Goal: Information Seeking & Learning: Learn about a topic

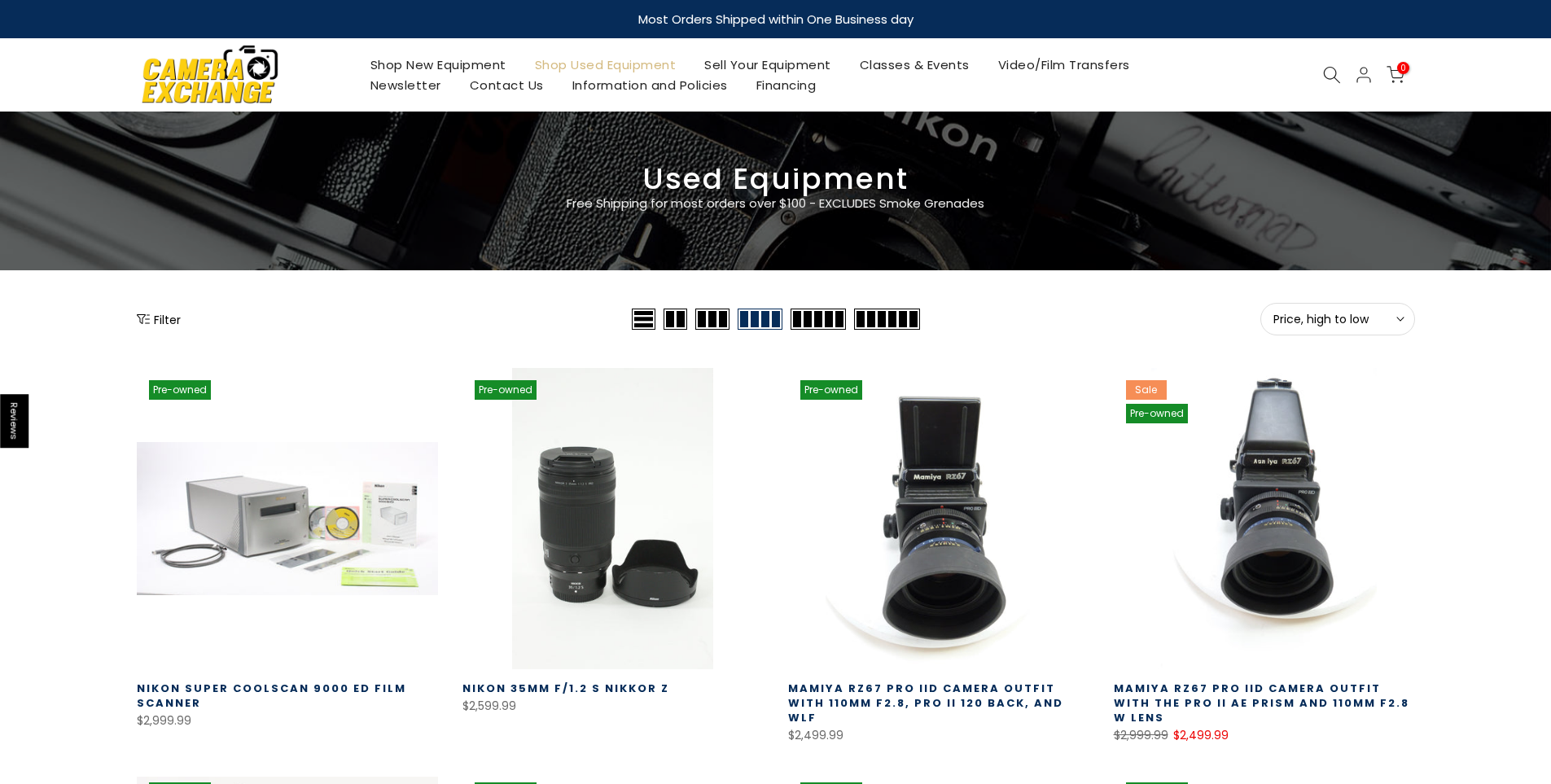
click at [1346, 320] on span "Price, high to low" at bounding box center [1337, 319] width 129 height 15
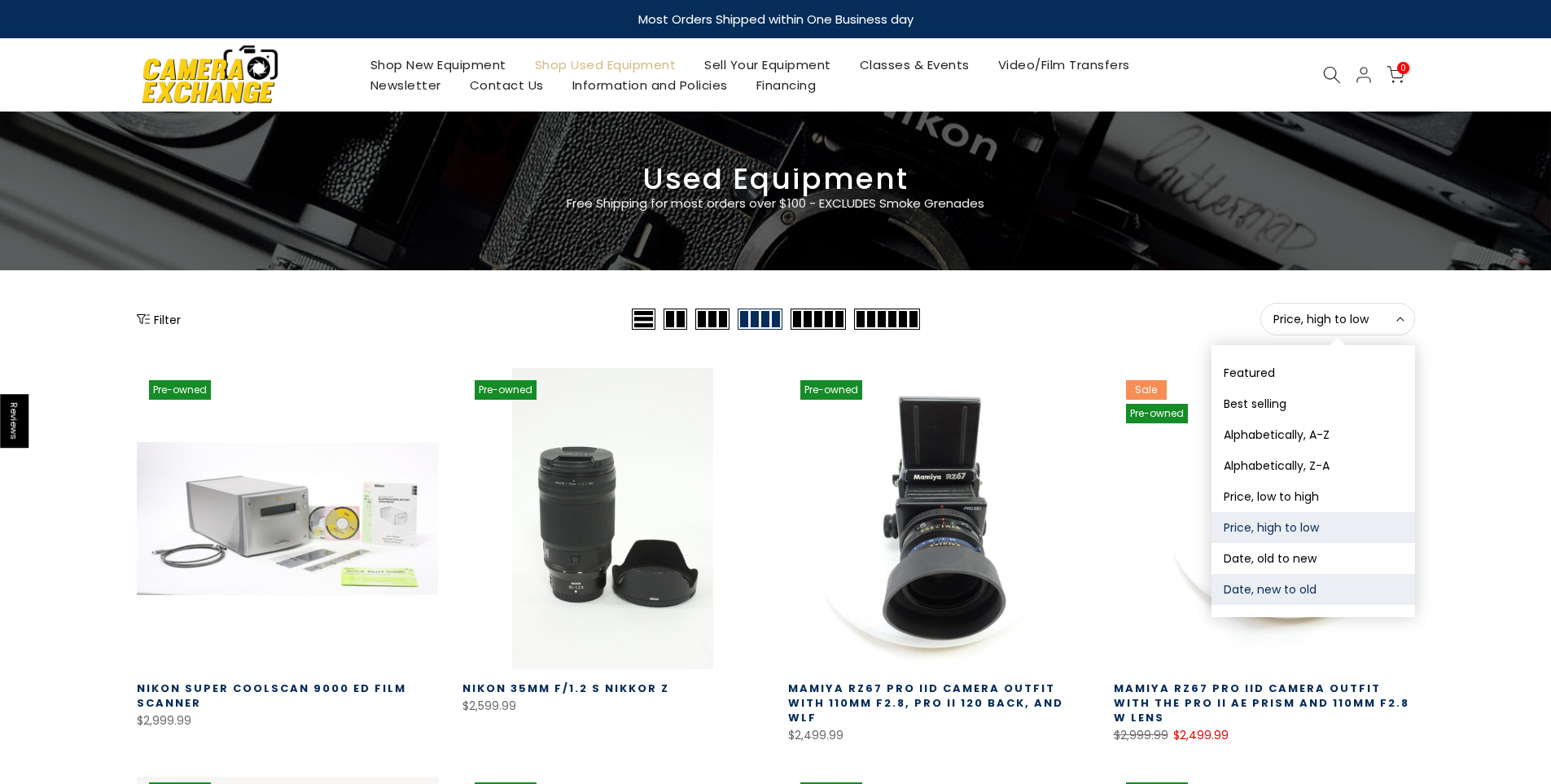
click at [1270, 586] on button "Date, new to old" at bounding box center [1312, 589] width 204 height 31
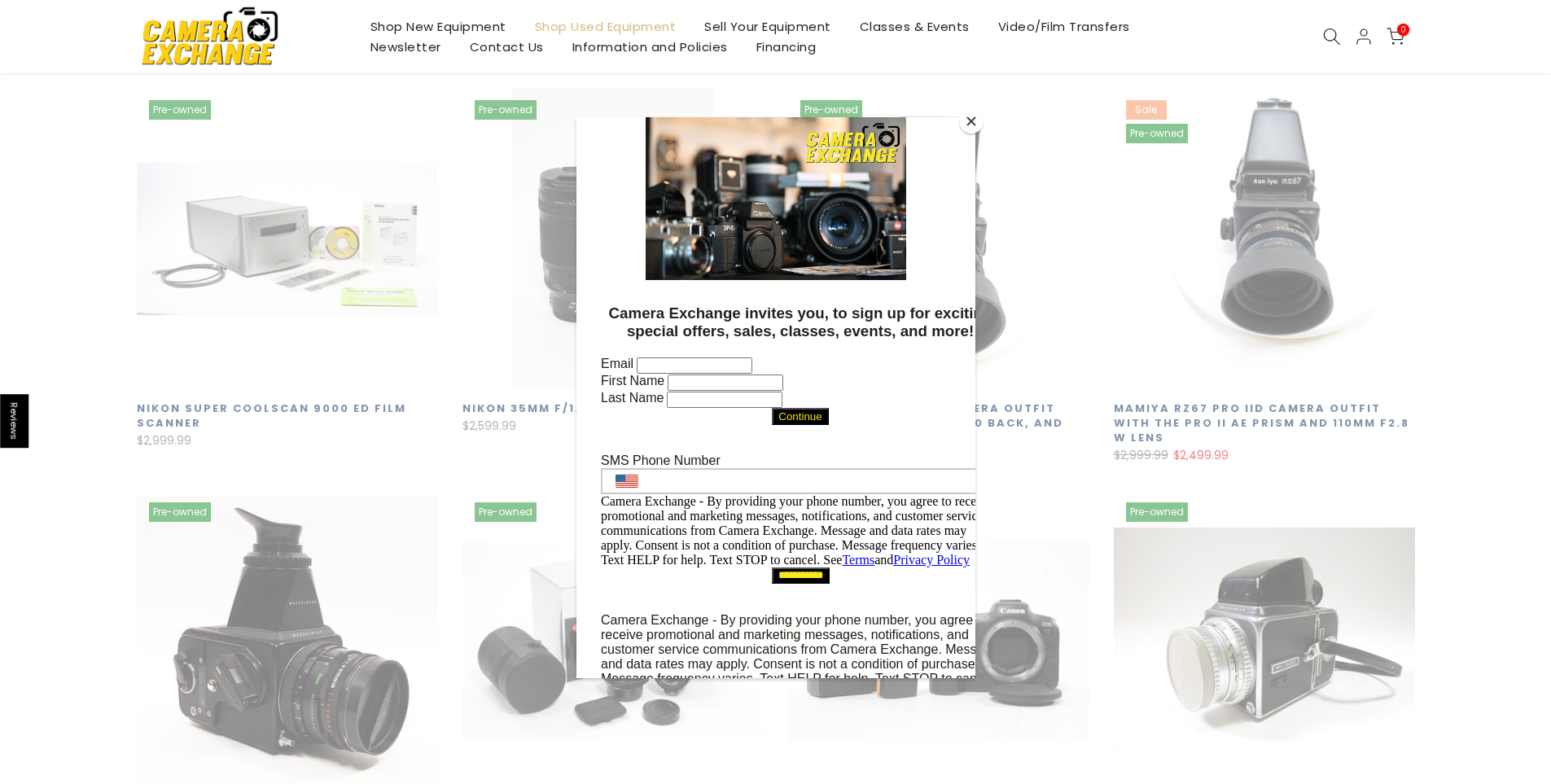
scroll to position [287, 0]
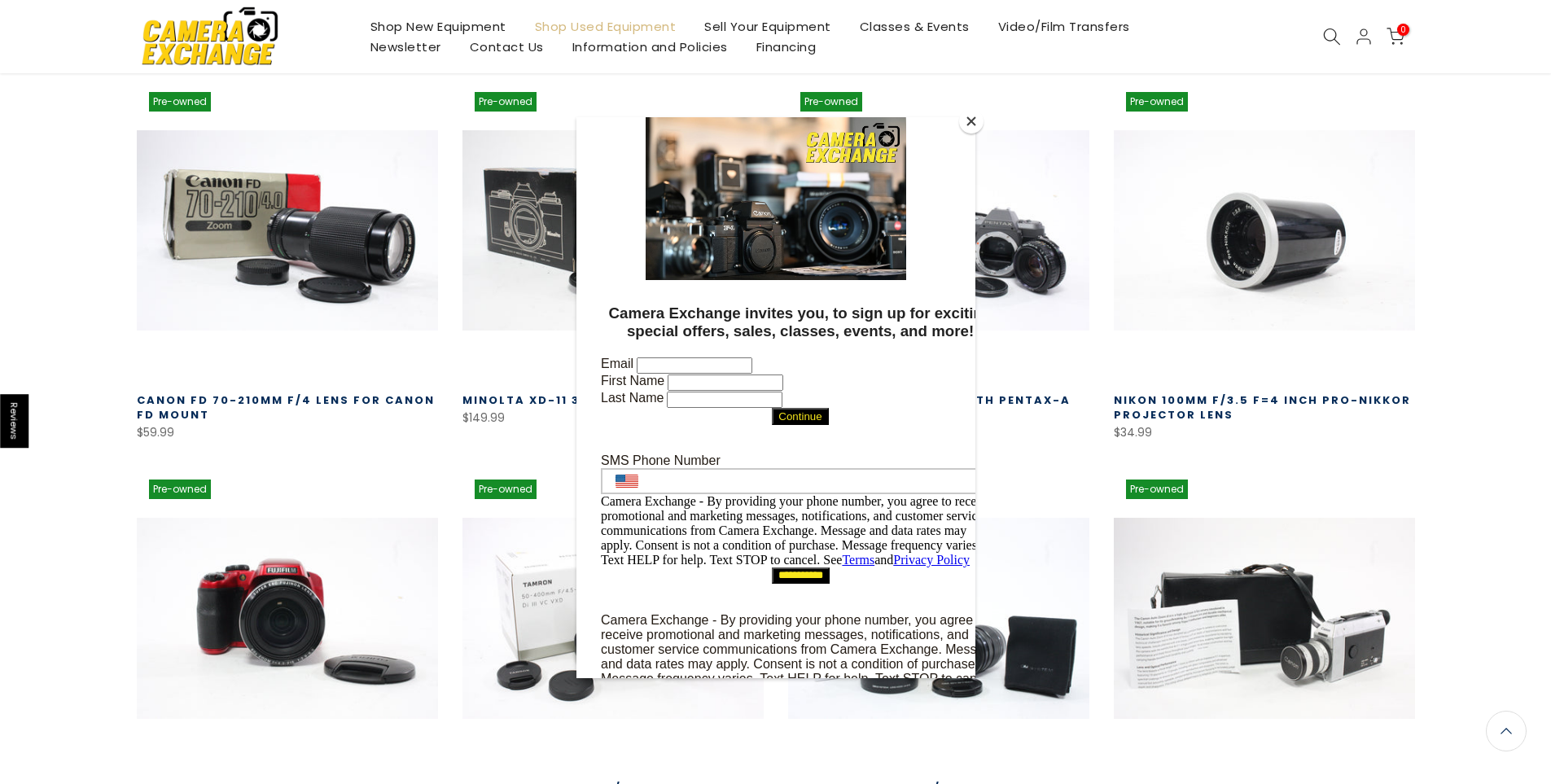
click at [975, 119] on button "Close" at bounding box center [971, 121] width 24 height 24
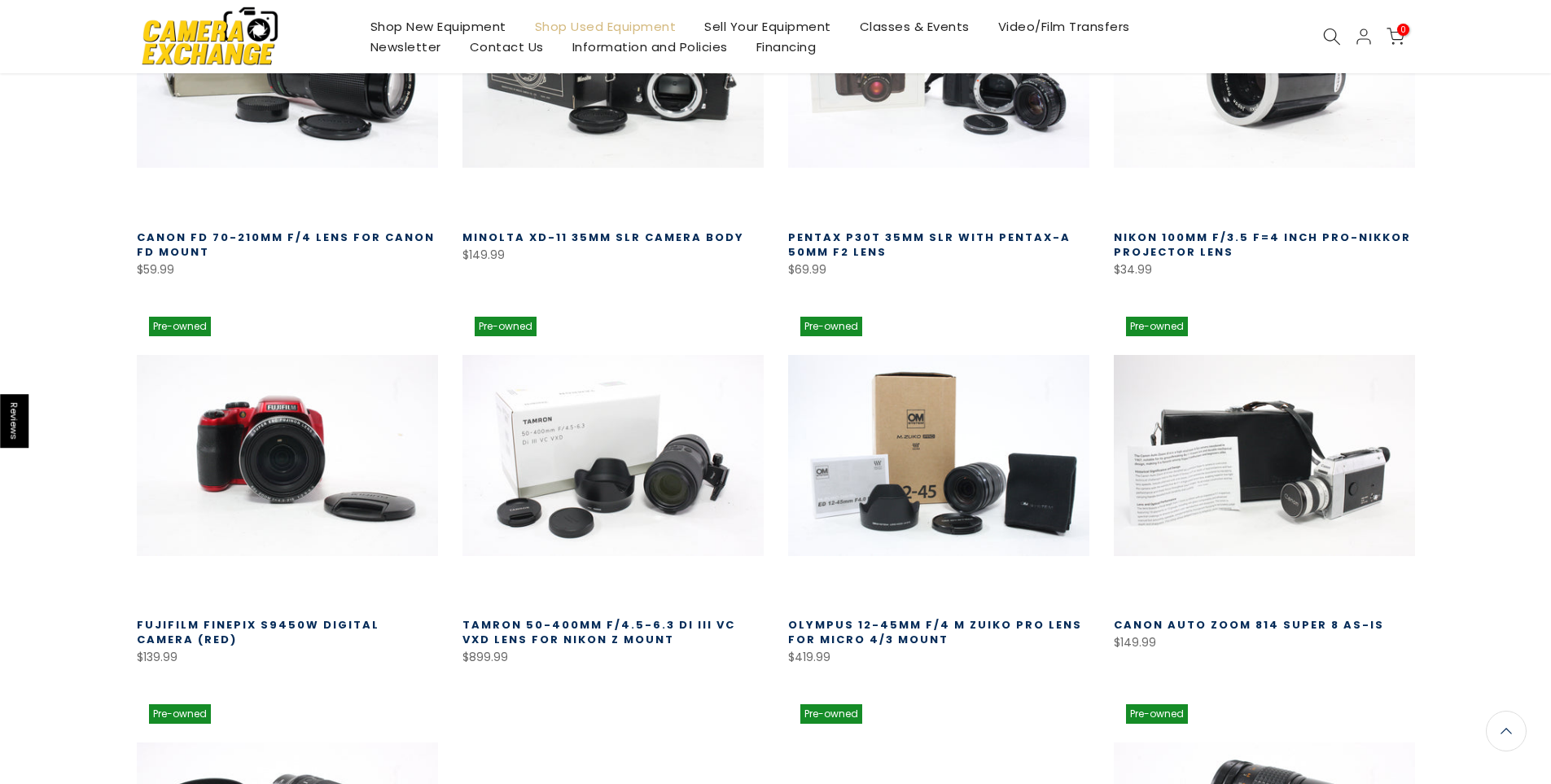
scroll to position [449, 0]
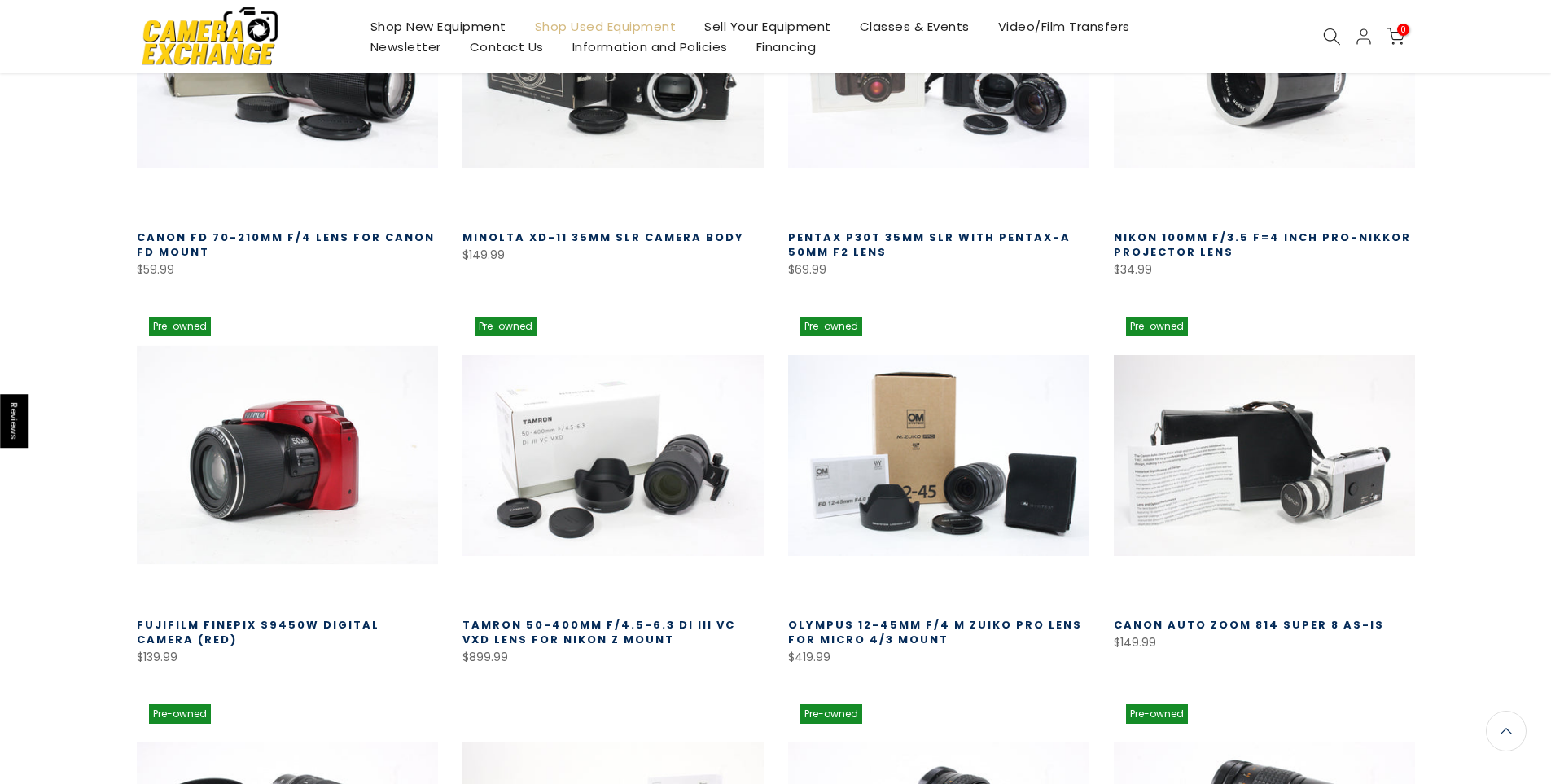
click at [186, 434] on link at bounding box center [287, 455] width 301 height 301
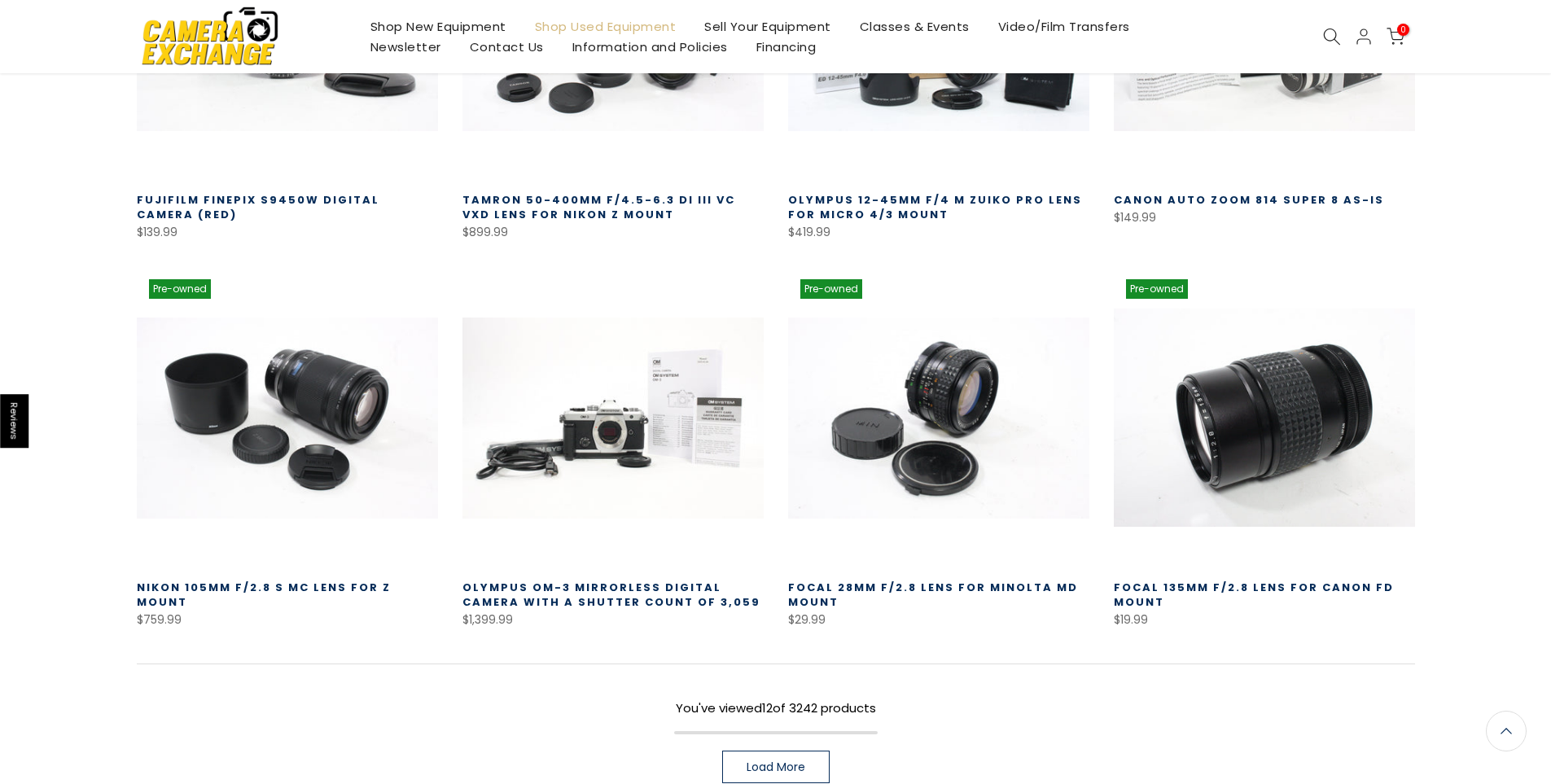
scroll to position [1021, 0]
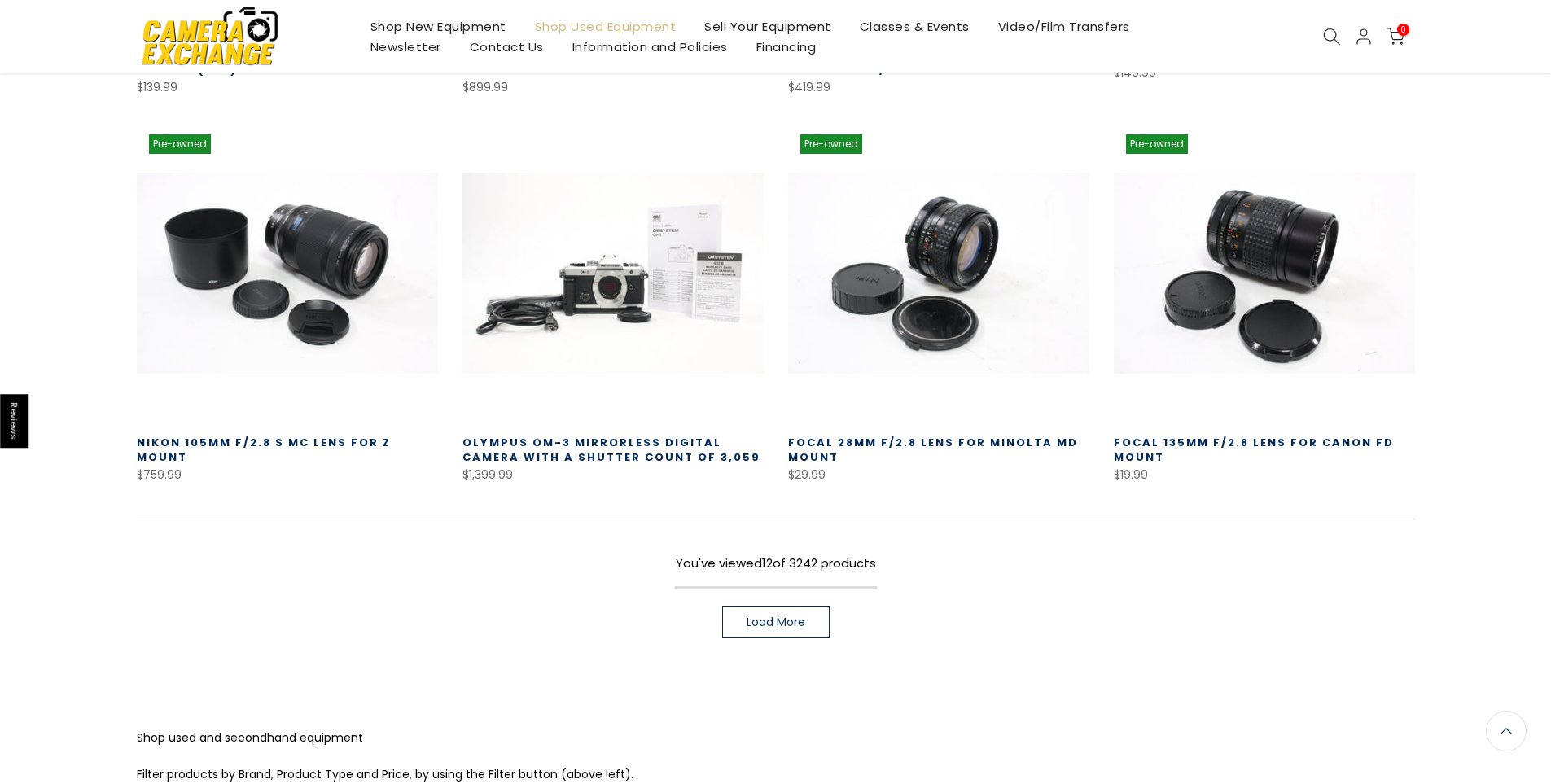
click at [778, 632] on link "Load More" at bounding box center [776, 622] width 107 height 33
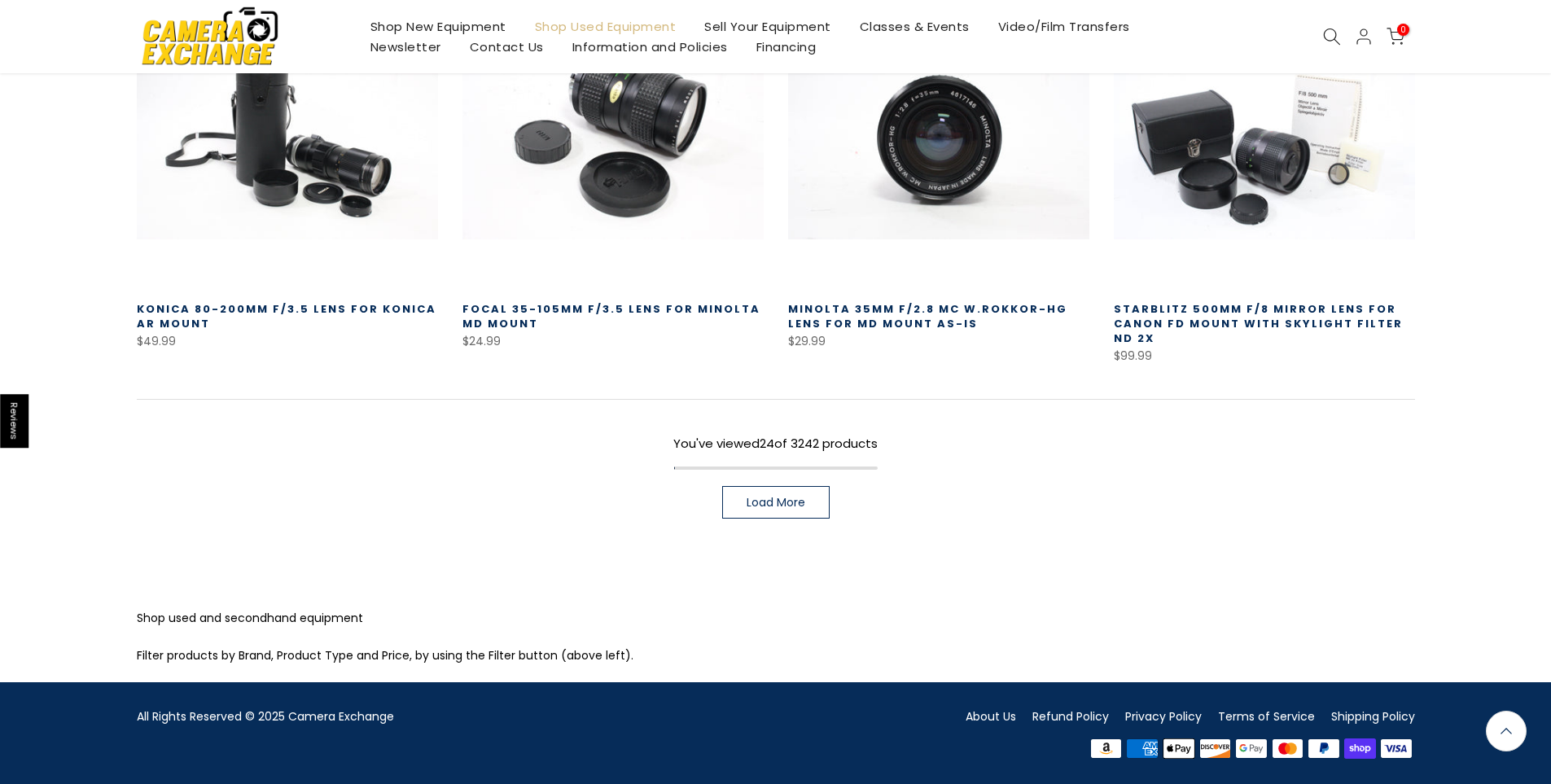
scroll to position [2319, 0]
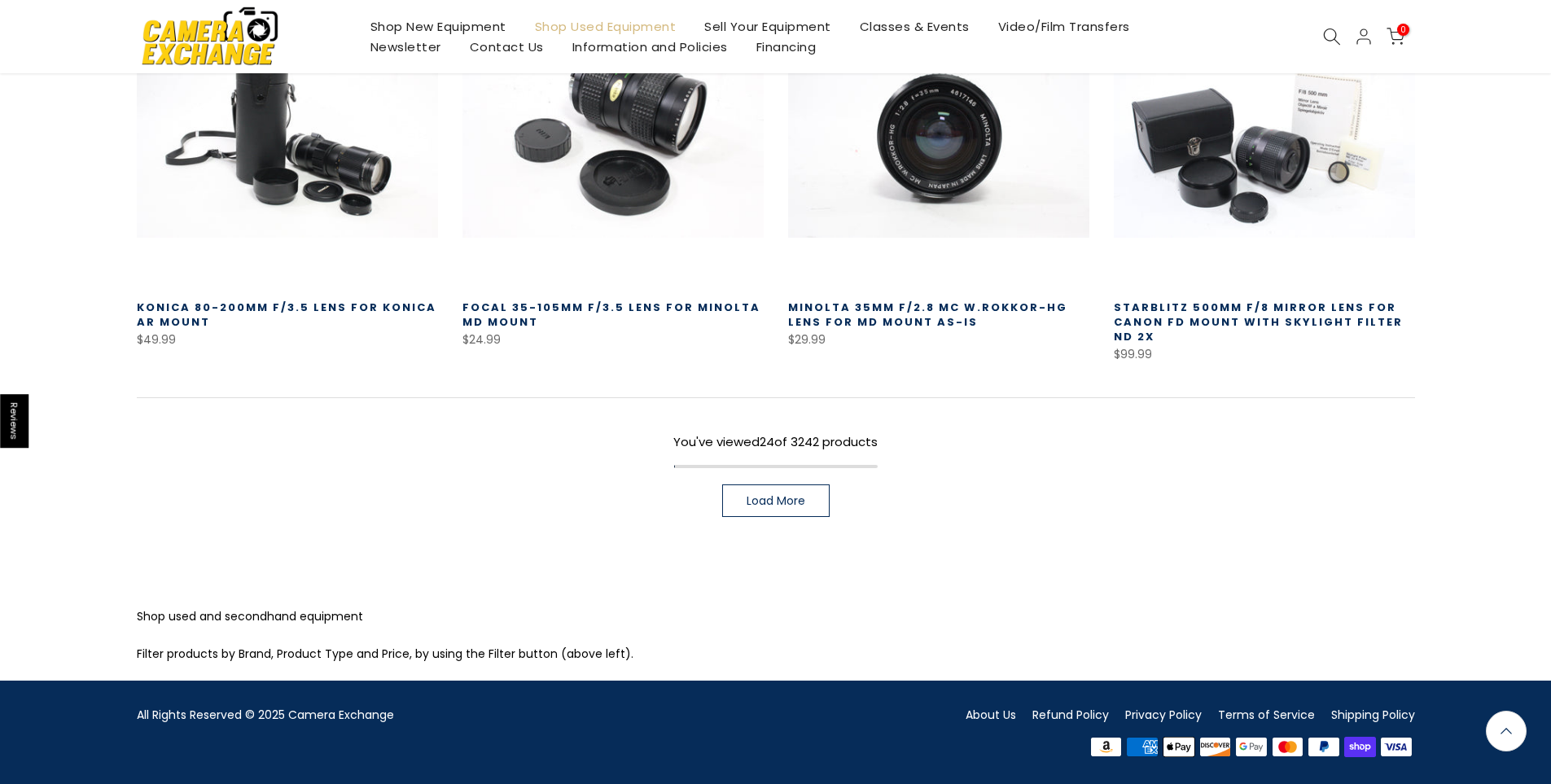
click at [775, 508] on link "Load More" at bounding box center [776, 501] width 107 height 33
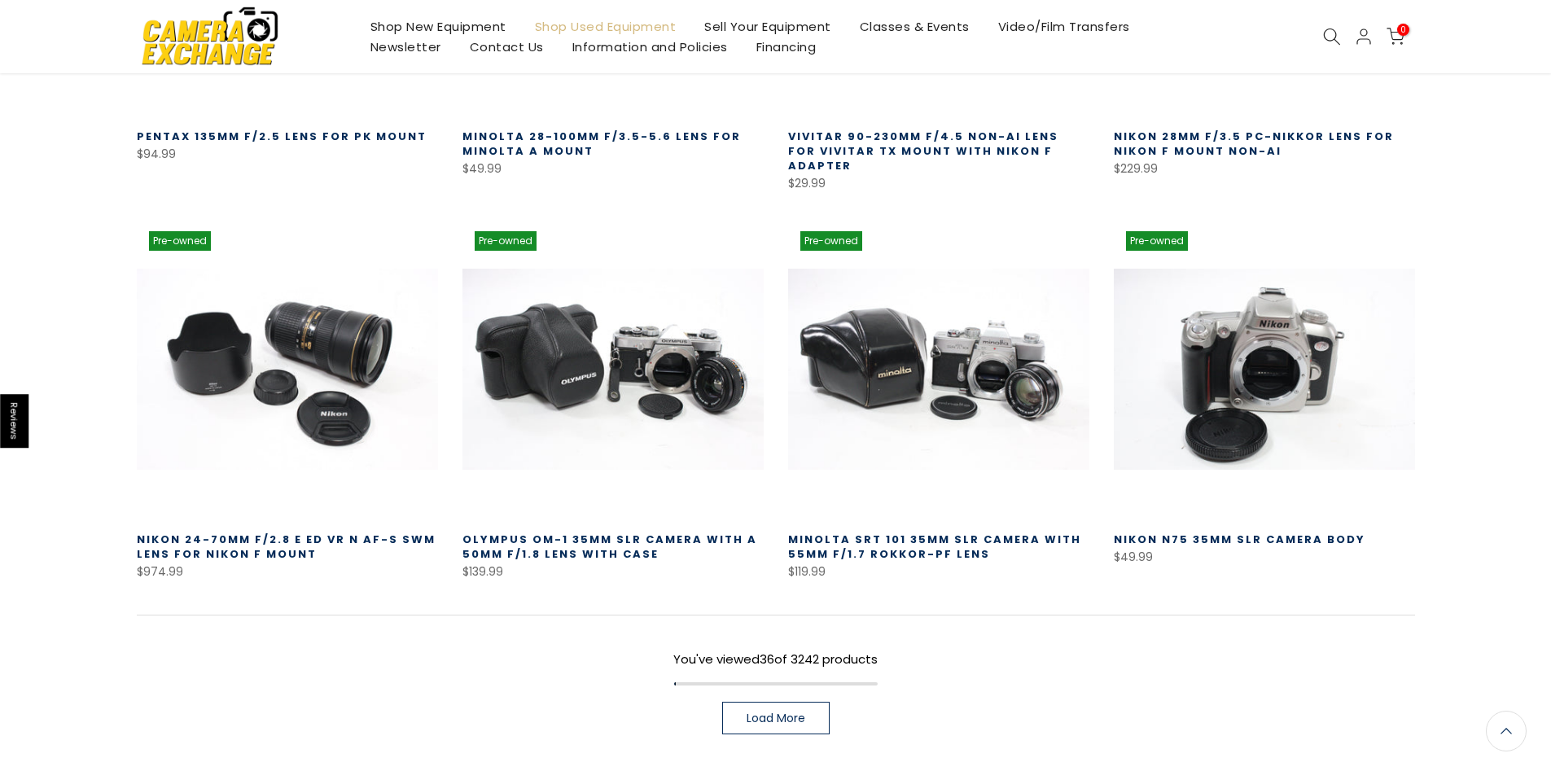
scroll to position [3296, 0]
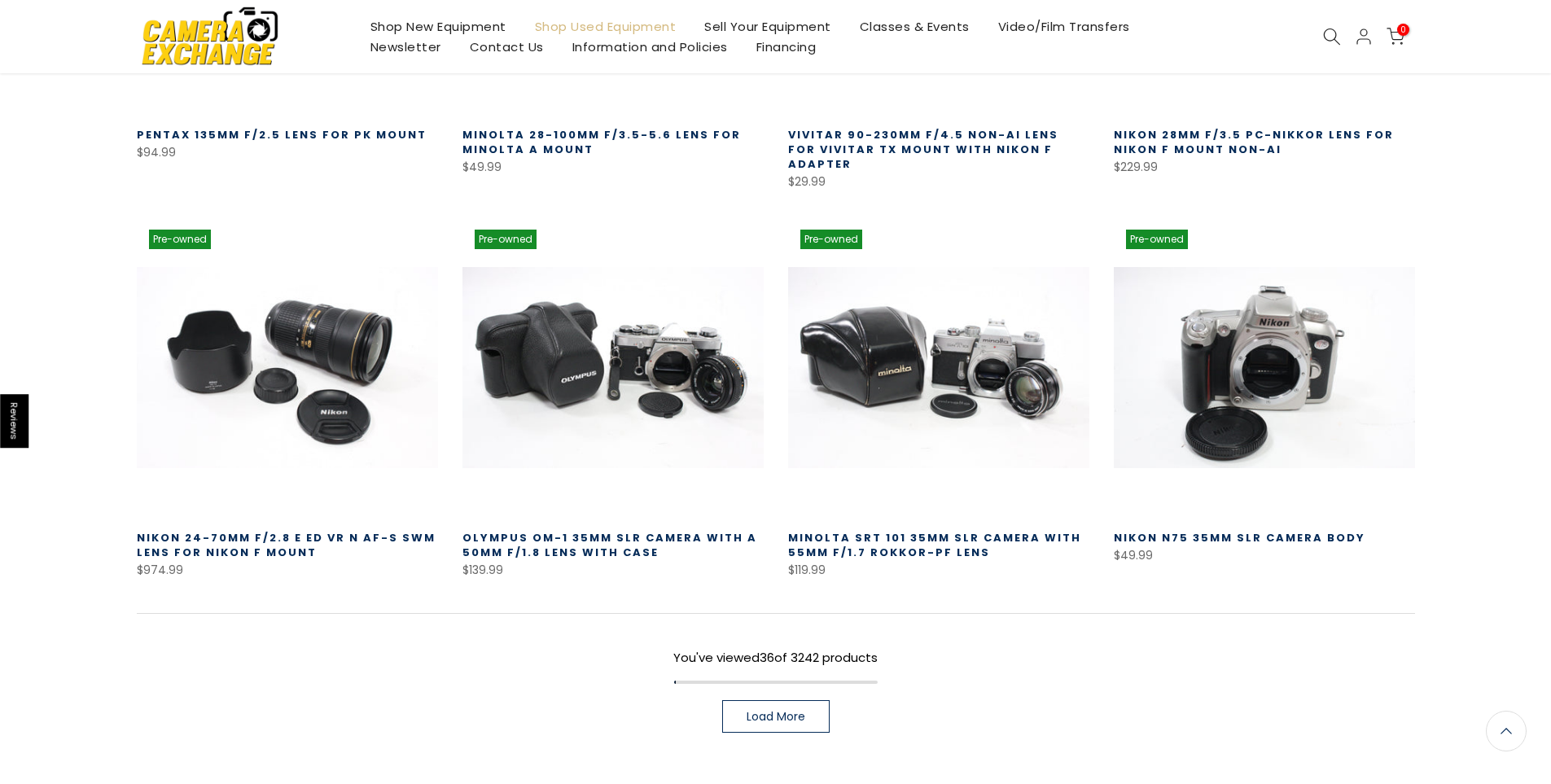
click at [751, 710] on span "Load More" at bounding box center [776, 715] width 58 height 11
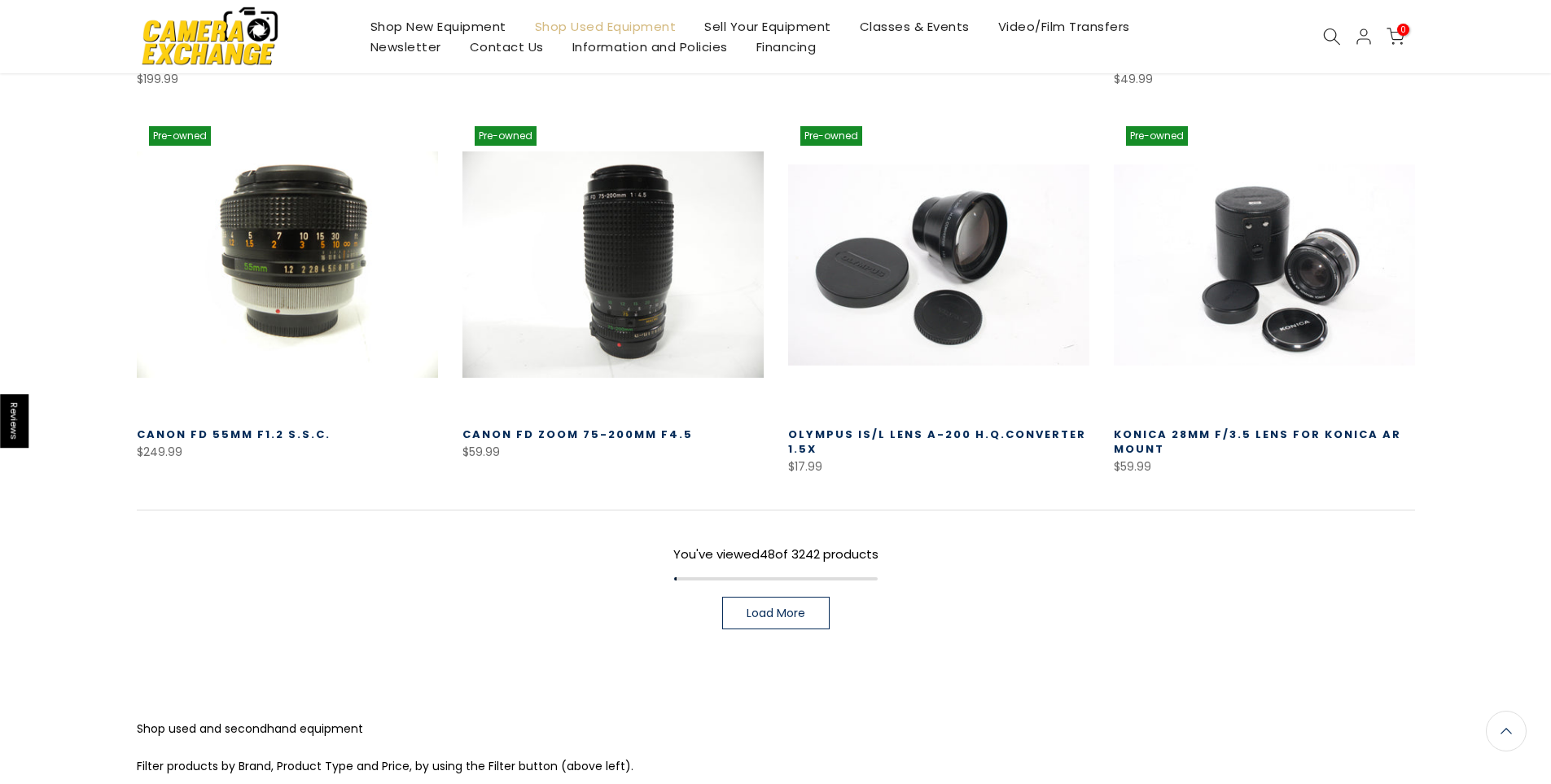
scroll to position [4563, 0]
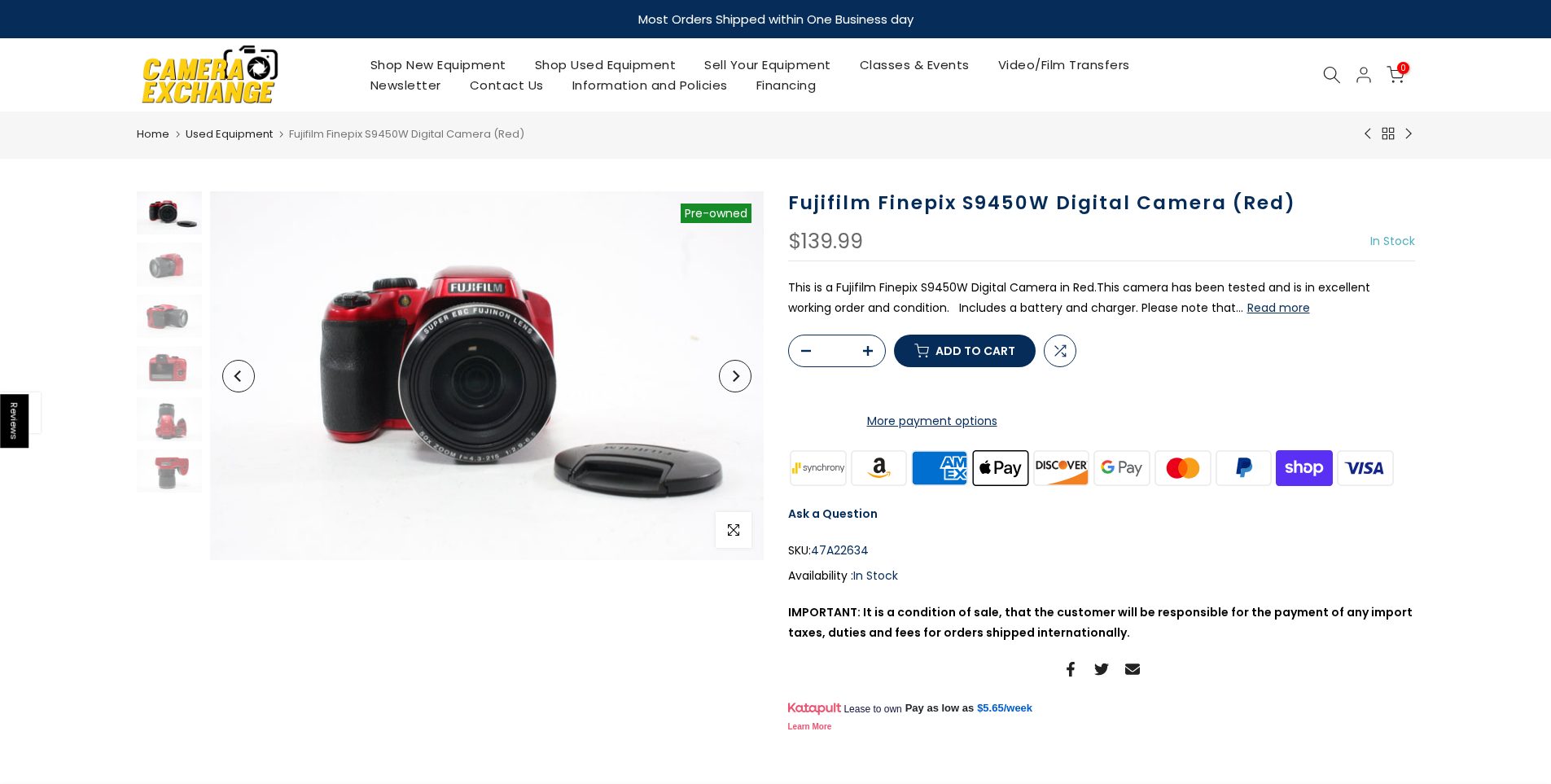
click at [1247, 310] on button "Read more" at bounding box center [1278, 307] width 63 height 15
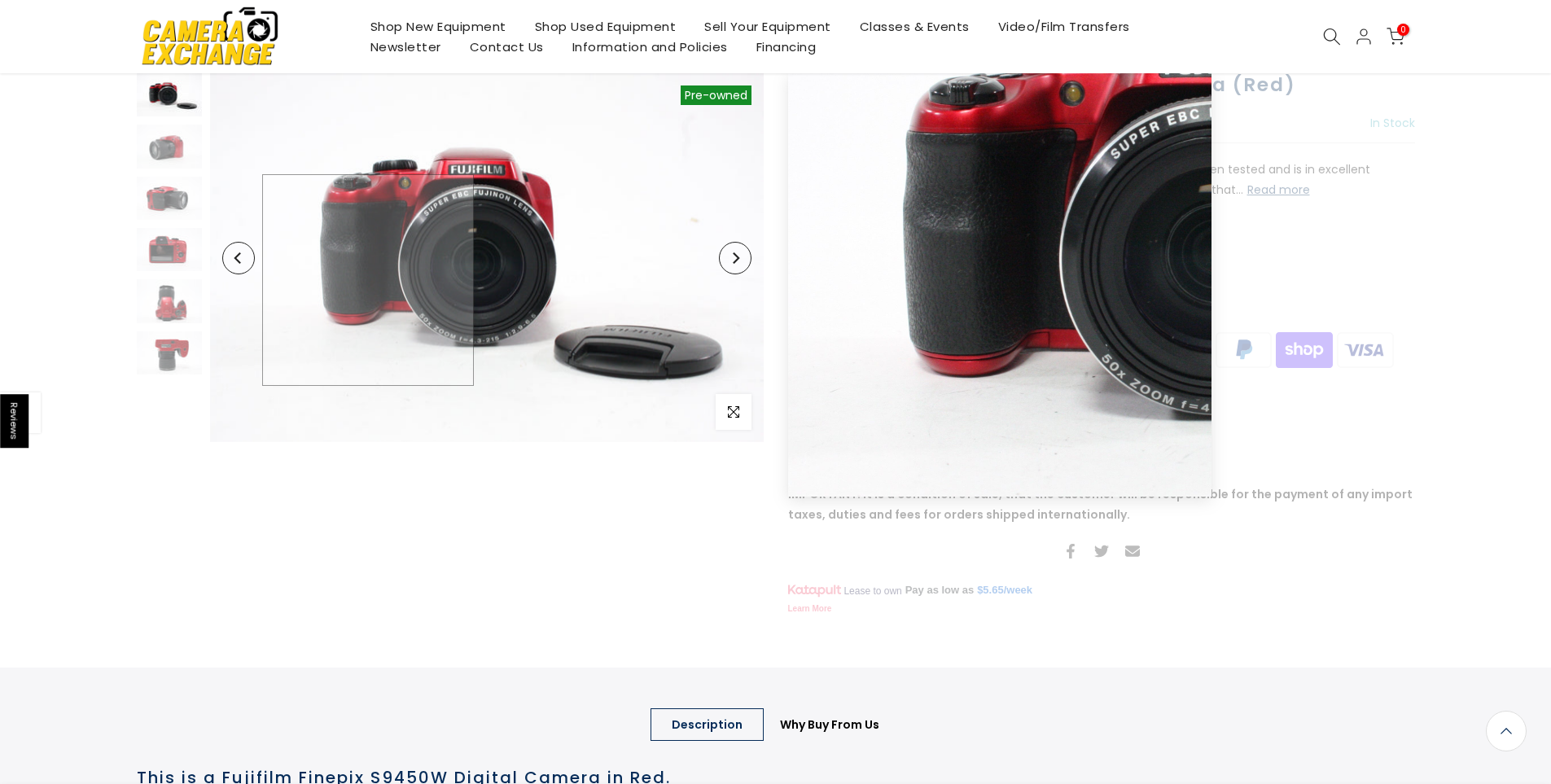
scroll to position [115, 0]
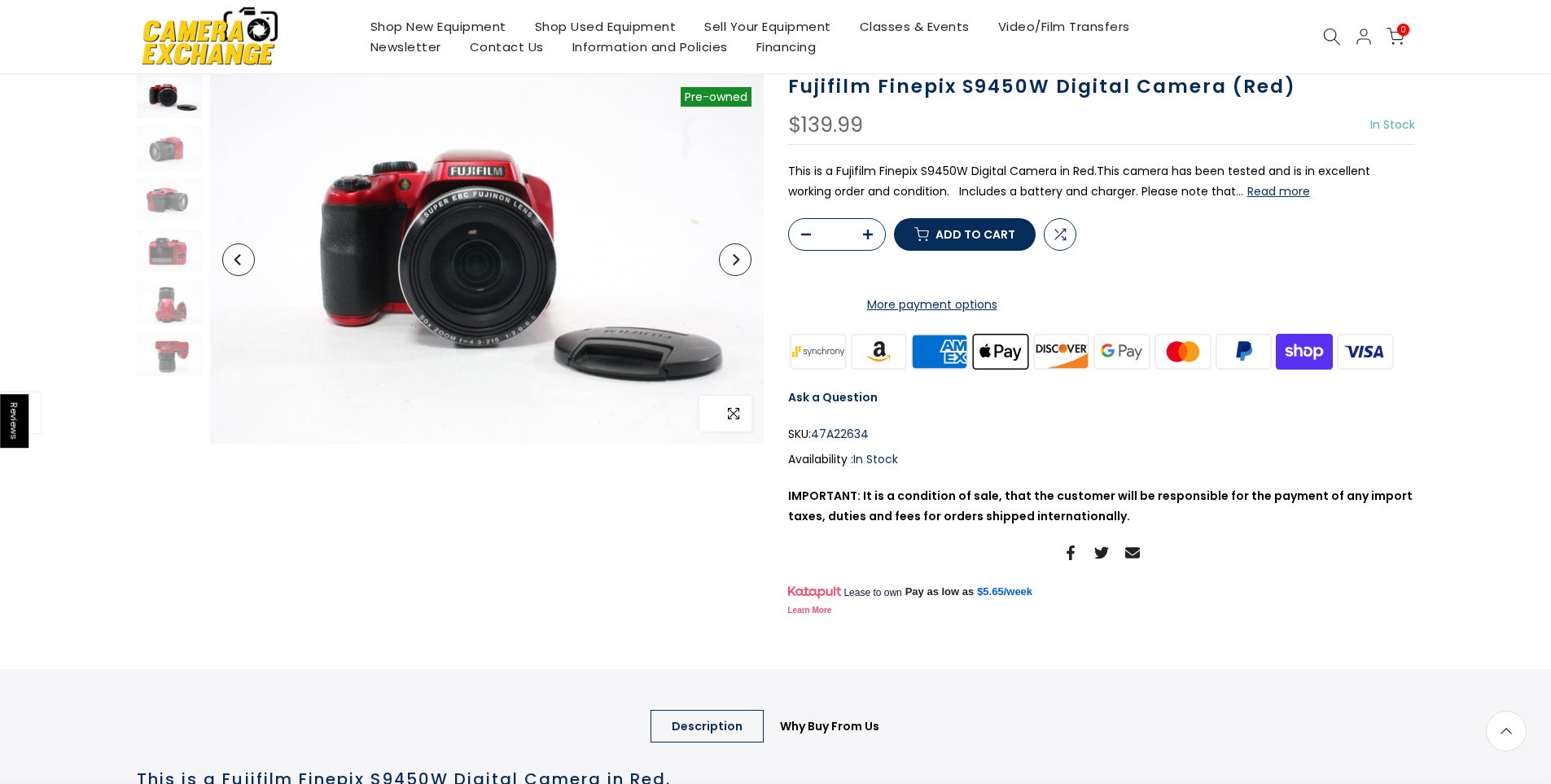
click at [730, 415] on icon "button" at bounding box center [733, 413] width 11 height 13
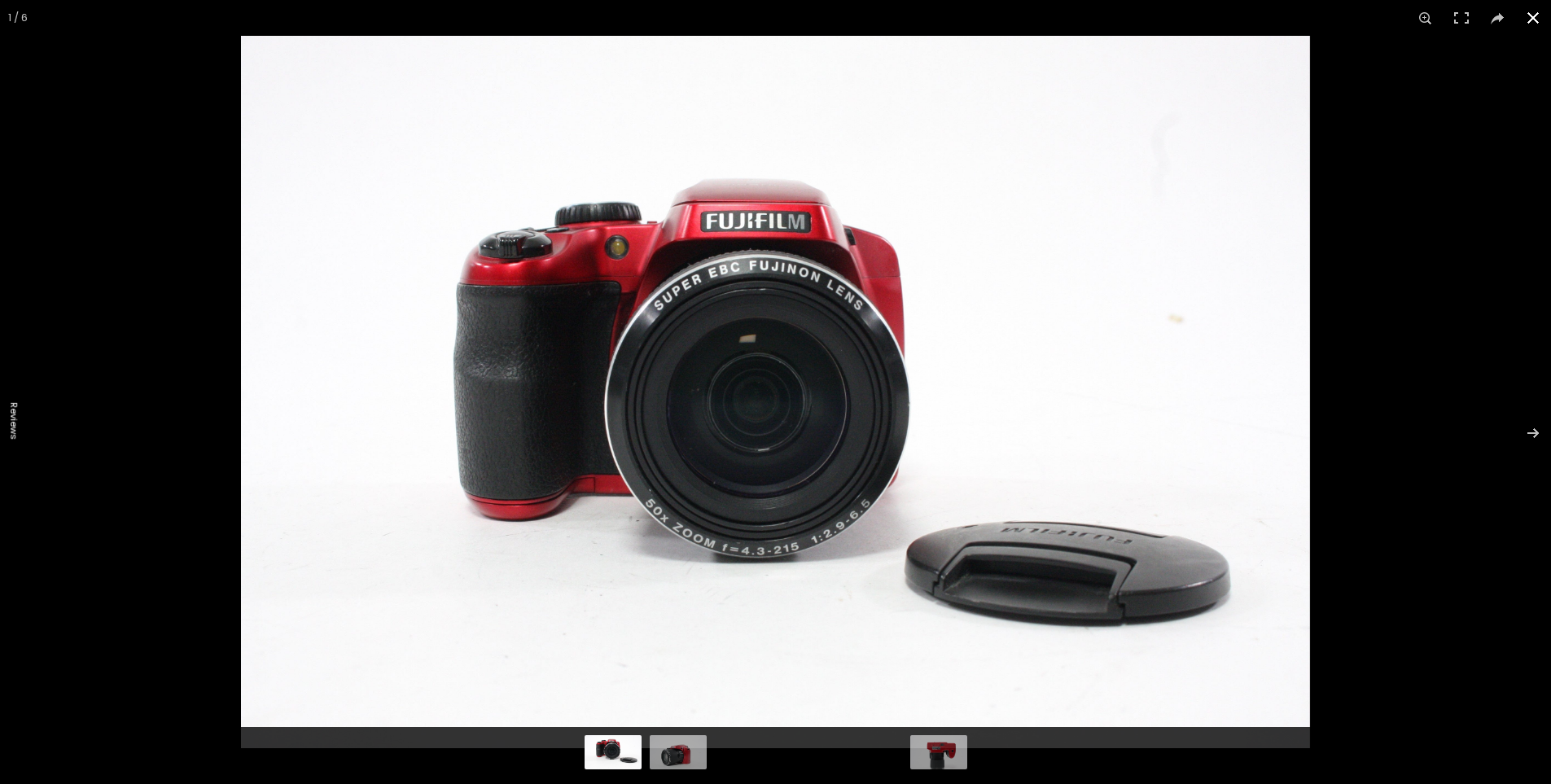
scroll to position [117, 0]
click at [1538, 434] on button at bounding box center [1522, 433] width 57 height 82
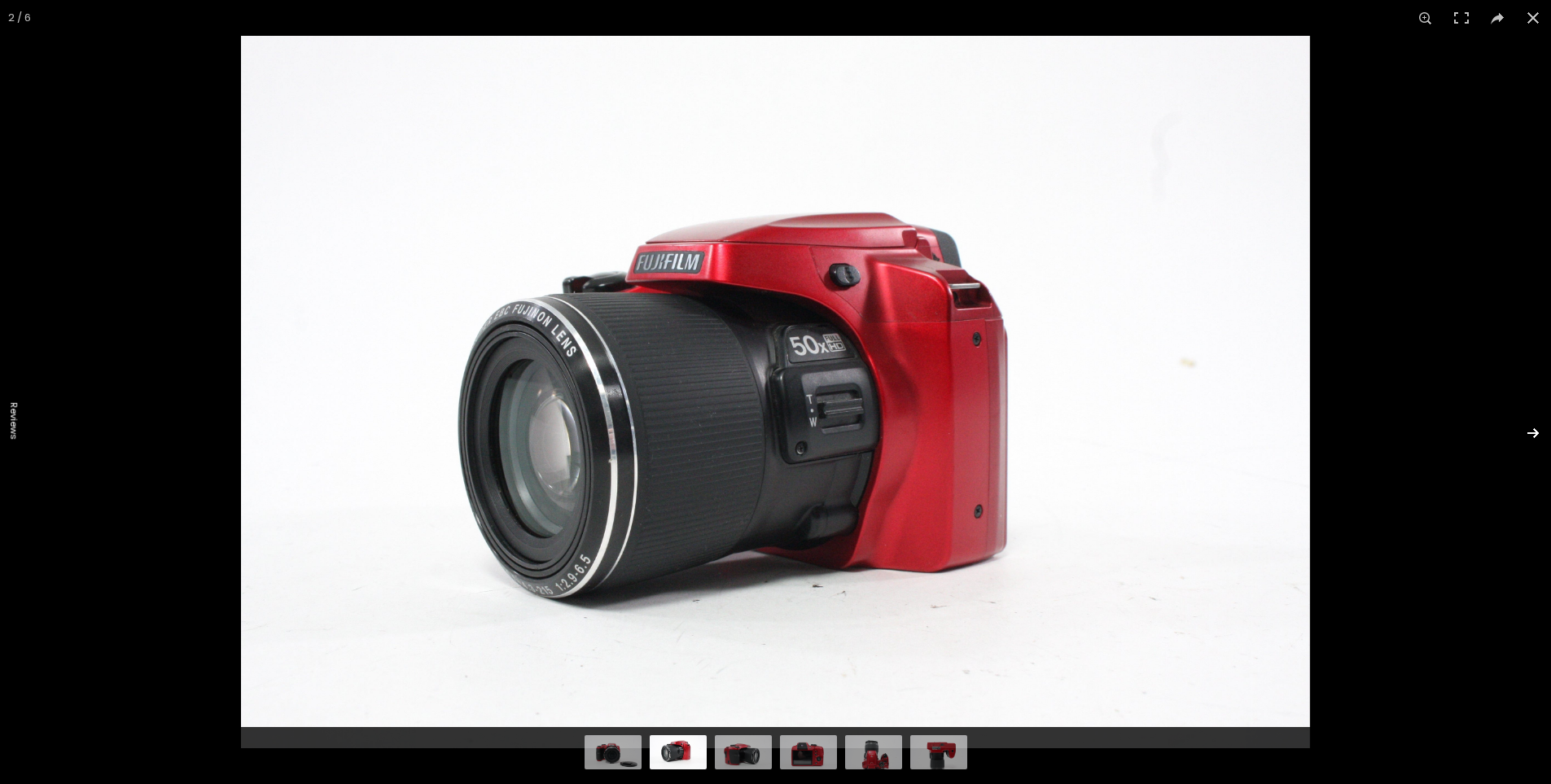
click at [1538, 434] on button at bounding box center [1522, 433] width 57 height 82
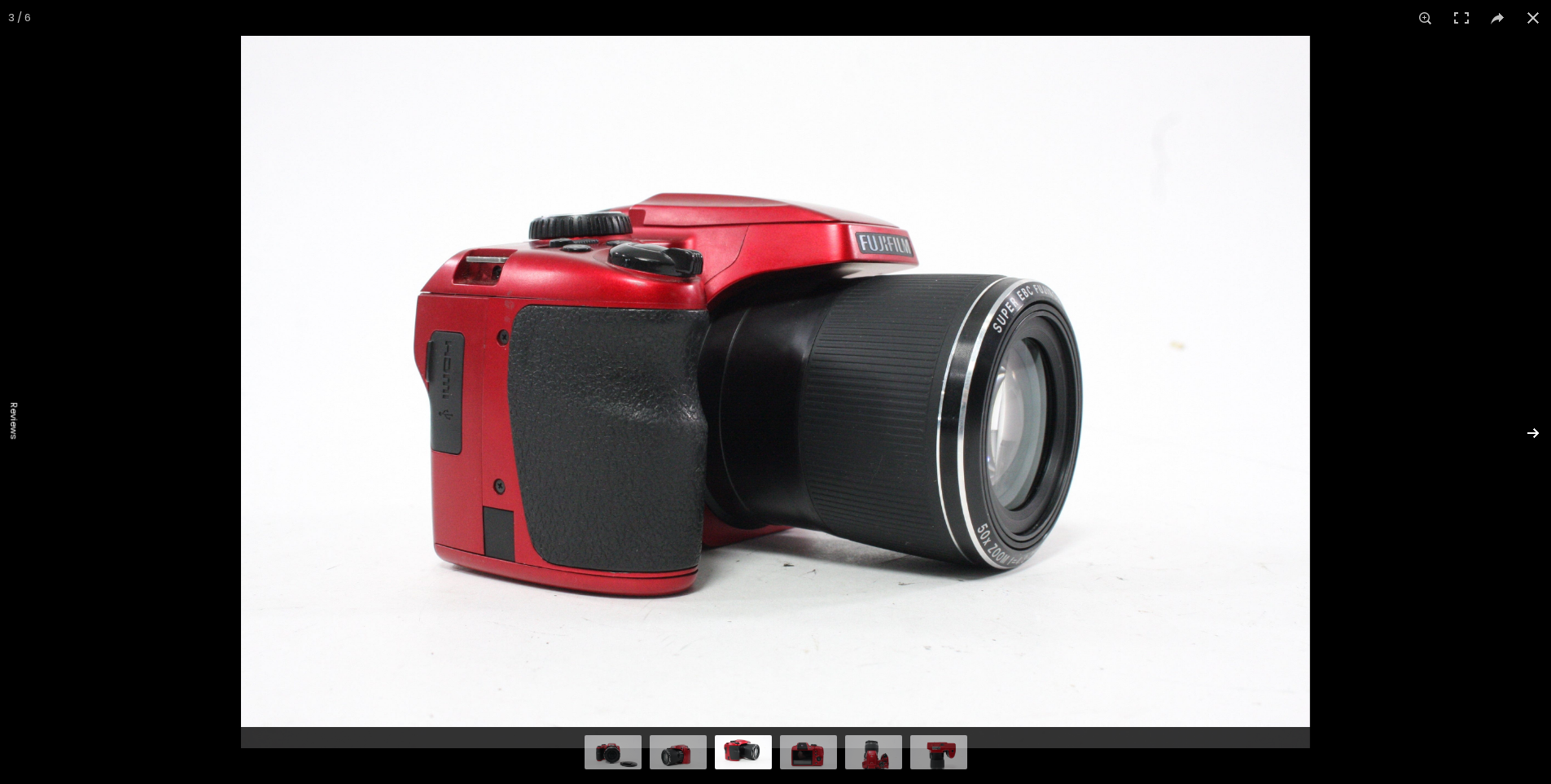
click at [1538, 434] on button at bounding box center [1522, 433] width 57 height 82
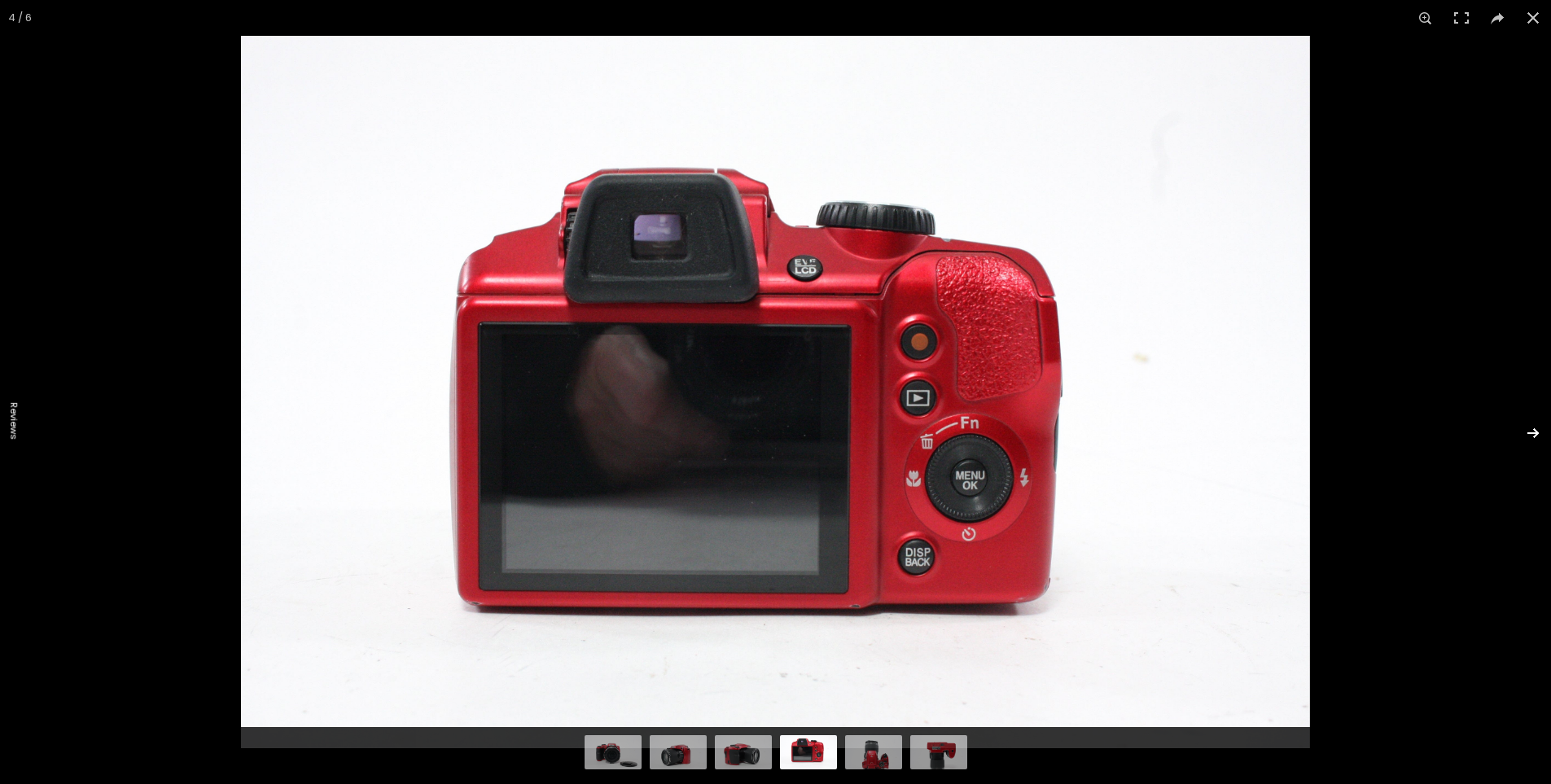
scroll to position [115, 0]
click at [1538, 434] on button at bounding box center [1522, 433] width 57 height 82
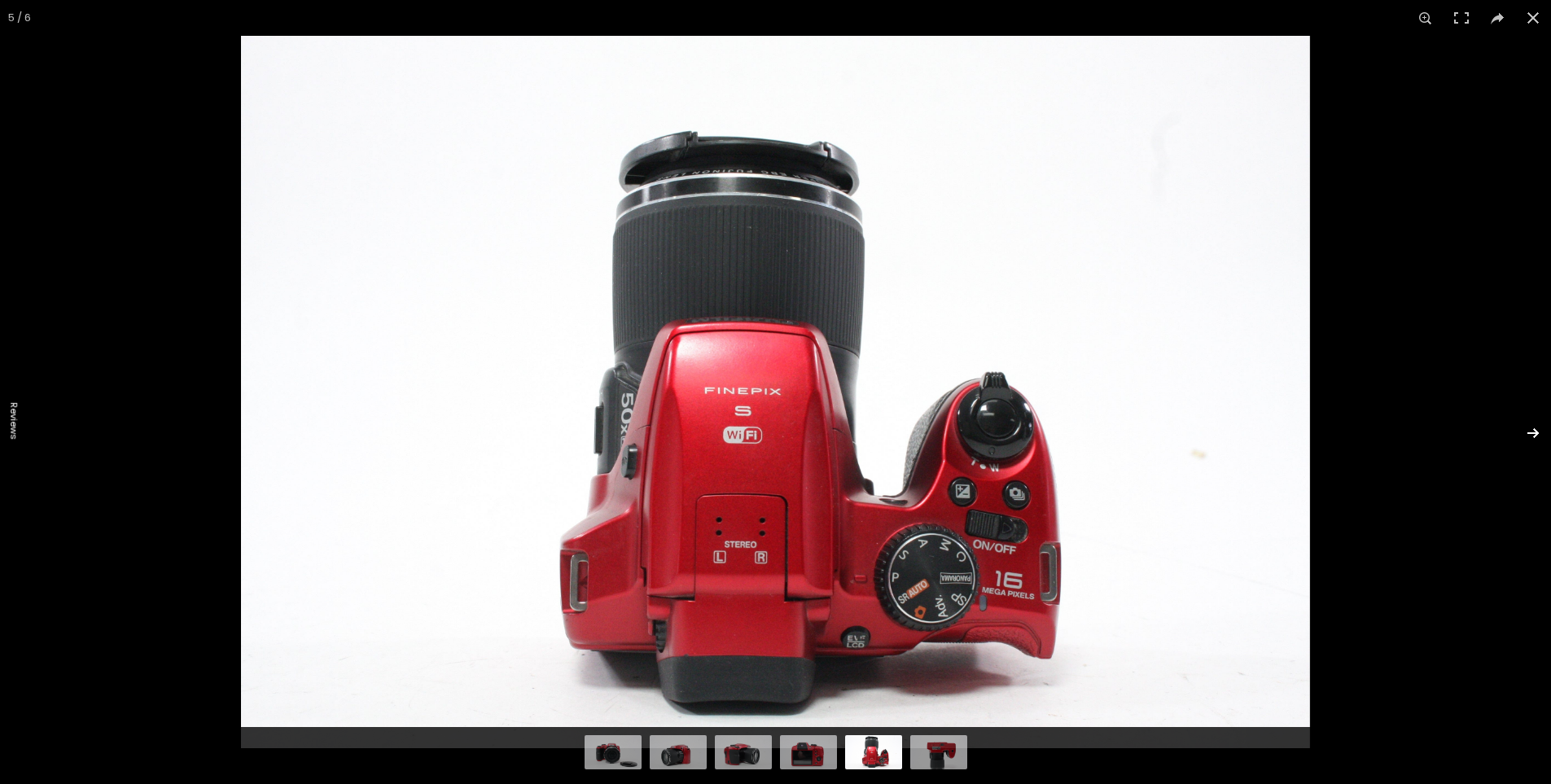
scroll to position [117, 0]
click at [1538, 434] on button at bounding box center [1522, 433] width 57 height 82
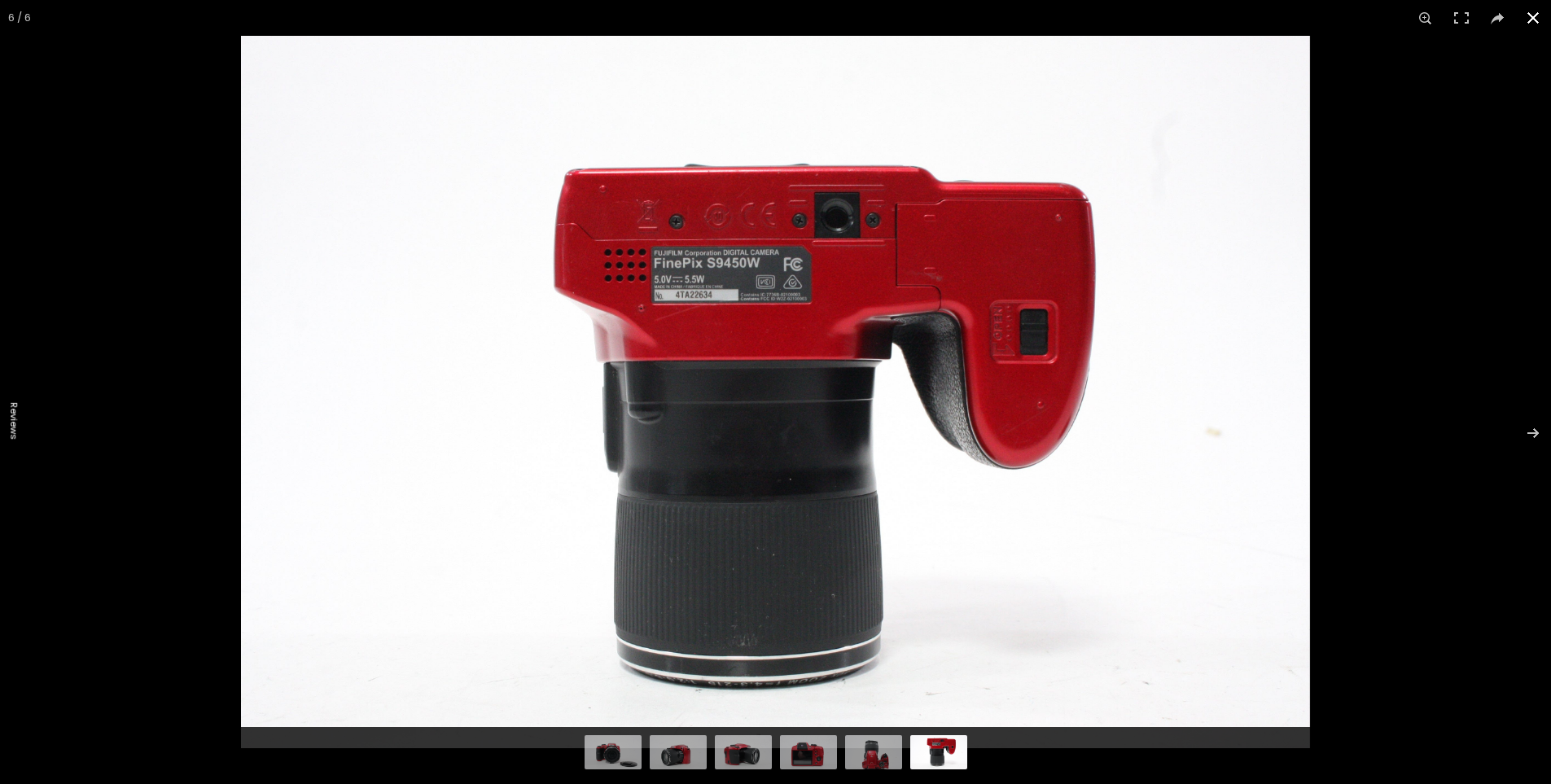
click at [1527, 14] on button at bounding box center [1533, 18] width 36 height 36
